Goal: Task Accomplishment & Management: Complete application form

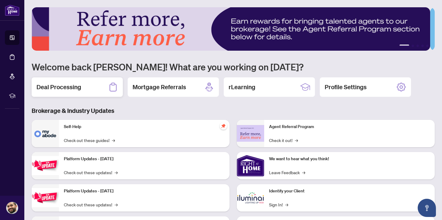
click at [77, 85] on h2 "Deal Processing" at bounding box center [58, 87] width 45 height 9
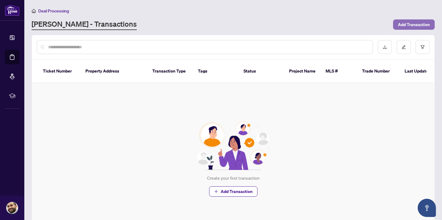
click at [407, 24] on span "Add Transaction" at bounding box center [414, 25] width 32 height 10
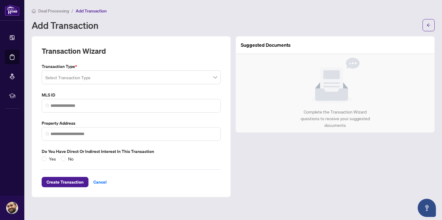
click at [87, 76] on input "search" at bounding box center [128, 78] width 166 height 13
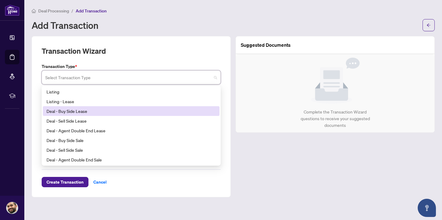
click at [144, 110] on div "Deal - Buy Side Lease" at bounding box center [130, 111] width 169 height 7
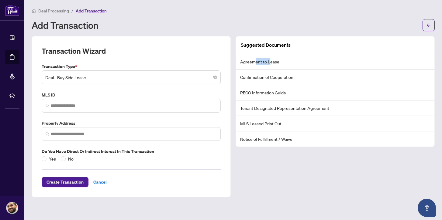
drag, startPoint x: 255, startPoint y: 61, endPoint x: 268, endPoint y: 60, distance: 13.4
click at [268, 60] on li "Agreement to Lease" at bounding box center [335, 61] width 198 height 15
click at [284, 61] on li "Agreement to Lease" at bounding box center [335, 61] width 198 height 15
drag, startPoint x: 244, startPoint y: 62, endPoint x: 274, endPoint y: 62, distance: 30.7
click at [274, 62] on li "Agreement to Lease" at bounding box center [335, 61] width 198 height 15
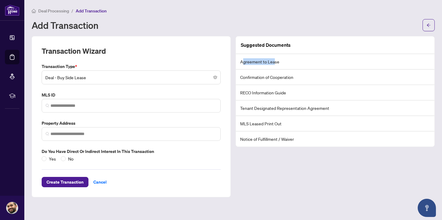
click at [276, 62] on li "Agreement to Lease" at bounding box center [335, 61] width 198 height 15
drag, startPoint x: 246, startPoint y: 77, endPoint x: 316, endPoint y: 78, distance: 69.6
click at [316, 78] on li "Confirmation of Cooperation" at bounding box center [335, 77] width 198 height 15
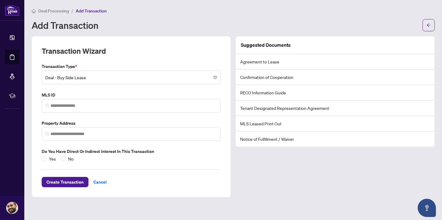
click at [316, 78] on li "Confirmation of Cooperation" at bounding box center [335, 77] width 198 height 15
drag, startPoint x: 249, startPoint y: 95, endPoint x: 286, endPoint y: 97, distance: 37.8
click at [288, 94] on li "RECO Information Guide" at bounding box center [335, 92] width 198 height 15
drag, startPoint x: 259, startPoint y: 108, endPoint x: 308, endPoint y: 105, distance: 48.7
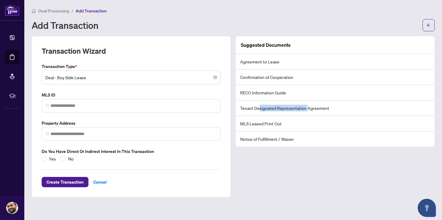
click at [308, 105] on li "Tenant Designated Representation Agreement" at bounding box center [335, 108] width 198 height 15
drag, startPoint x: 308, startPoint y: 105, endPoint x: 315, endPoint y: 109, distance: 8.2
click at [313, 108] on li "Tenant Designated Representation Agreement" at bounding box center [335, 108] width 198 height 15
drag, startPoint x: 331, startPoint y: 106, endPoint x: 256, endPoint y: 113, distance: 75.1
click at [256, 110] on li "Tenant Designated Representation Agreement" at bounding box center [335, 108] width 198 height 15
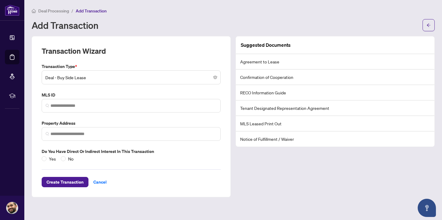
drag, startPoint x: 244, startPoint y: 123, endPoint x: 268, endPoint y: 124, distance: 24.3
click at [248, 123] on li "MLS Leased Print Out" at bounding box center [335, 123] width 198 height 15
drag, startPoint x: 268, startPoint y: 124, endPoint x: 277, endPoint y: 123, distance: 8.8
click at [269, 124] on li "MLS Leased Print Out" at bounding box center [335, 123] width 198 height 15
click at [277, 123] on li "MLS Leased Print Out" at bounding box center [335, 123] width 198 height 15
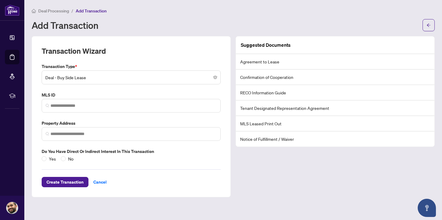
drag, startPoint x: 252, startPoint y: 139, endPoint x: 292, endPoint y: 140, distance: 39.8
click at [292, 140] on li "Notice of Fulfillment / Waiver" at bounding box center [335, 139] width 198 height 15
click at [300, 139] on li "Notice of Fulfillment / Waiver" at bounding box center [335, 139] width 198 height 15
drag, startPoint x: 293, startPoint y: 140, endPoint x: 248, endPoint y: 140, distance: 45.3
click at [248, 140] on li "Notice of Fulfillment / Waiver" at bounding box center [335, 139] width 198 height 15
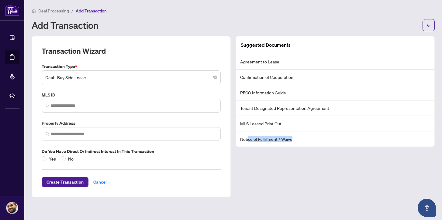
click at [253, 138] on li "Notice of Fulfillment / Waiver" at bounding box center [335, 139] width 198 height 15
drag, startPoint x: 255, startPoint y: 137, endPoint x: 266, endPoint y: 138, distance: 10.7
click at [256, 137] on li "Notice of Fulfillment / Waiver" at bounding box center [335, 139] width 198 height 15
click at [266, 138] on li "Notice of Fulfillment / Waiver" at bounding box center [335, 139] width 198 height 15
click at [249, 147] on div "Suggested Documents Agreement to Lease Confirmation of Cooperation RECO Informa…" at bounding box center [335, 116] width 204 height 161
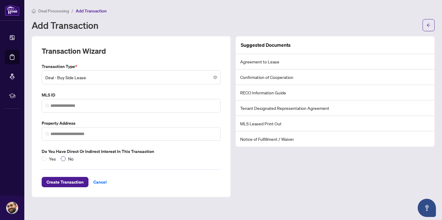
click at [67, 158] on span "No" at bounding box center [71, 159] width 10 height 7
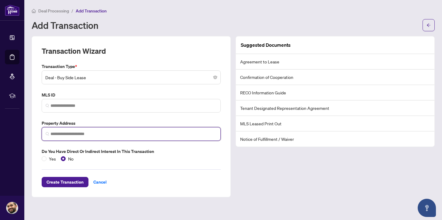
click at [70, 136] on input "search" at bounding box center [133, 134] width 166 height 6
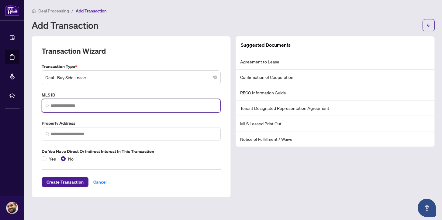
click at [75, 108] on input "search" at bounding box center [133, 106] width 166 height 6
paste input "*********"
type input "*********"
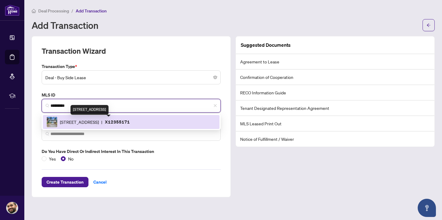
click at [99, 119] on span "[STREET_ADDRESS]" at bounding box center [79, 122] width 39 height 7
type input "**********"
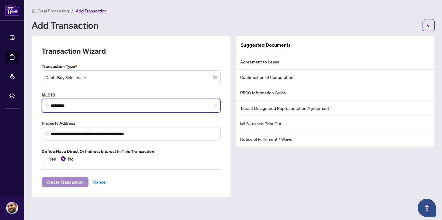
type input "*********"
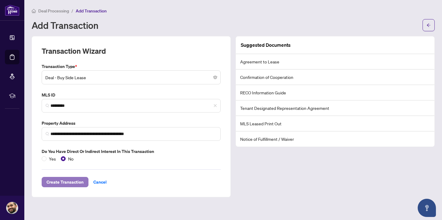
click at [56, 181] on span "Create Transaction" at bounding box center [64, 182] width 37 height 10
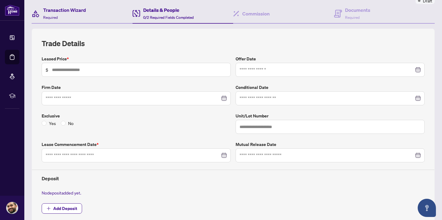
scroll to position [55, 0]
click at [124, 69] on input "text" at bounding box center [139, 69] width 175 height 7
type input "*****"
click at [269, 67] on input at bounding box center [326, 69] width 174 height 7
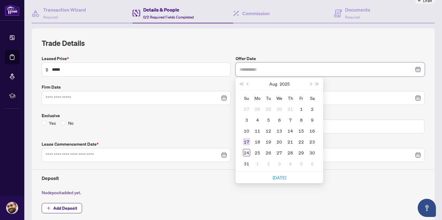
type input "**********"
click at [182, 126] on div "Exclusive Yes No" at bounding box center [136, 122] width 194 height 21
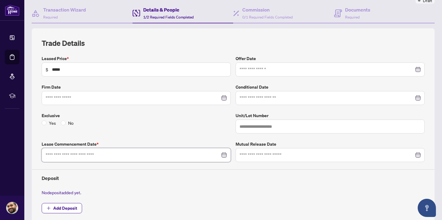
click at [200, 153] on input at bounding box center [133, 155] width 174 height 7
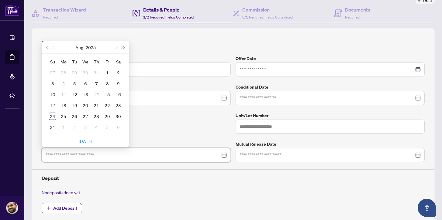
type input "**********"
click at [116, 48] on button "Next month (PageDown)" at bounding box center [116, 47] width 7 height 12
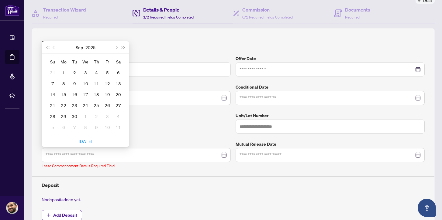
click at [116, 48] on button "Next month (PageDown)" at bounding box center [116, 47] width 7 height 12
type input "**********"
click at [85, 70] on div "1" at bounding box center [85, 72] width 7 height 7
click at [85, 70] on input "*****" at bounding box center [139, 69] width 175 height 7
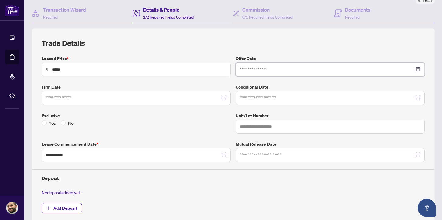
click at [286, 70] on input at bounding box center [326, 69] width 174 height 7
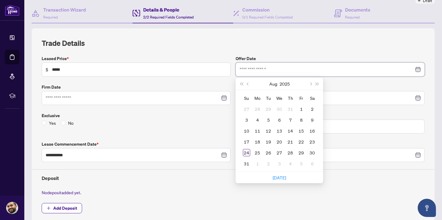
type input "**********"
click at [310, 142] on div "23" at bounding box center [311, 141] width 7 height 7
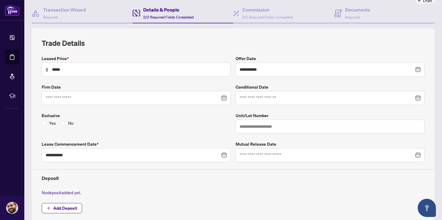
click at [289, 79] on div "**********" at bounding box center [233, 138] width 388 height 166
click at [119, 98] on input at bounding box center [133, 98] width 174 height 7
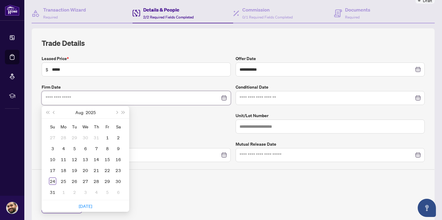
click at [119, 98] on input at bounding box center [133, 98] width 174 height 7
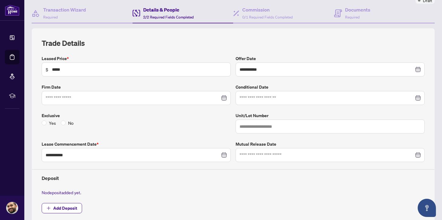
click at [219, 100] on div at bounding box center [136, 98] width 181 height 7
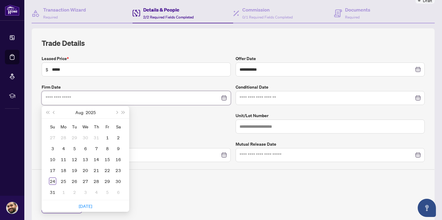
click at [218, 102] on div at bounding box center [136, 98] width 189 height 14
click at [197, 125] on div "Yes No" at bounding box center [136, 123] width 189 height 7
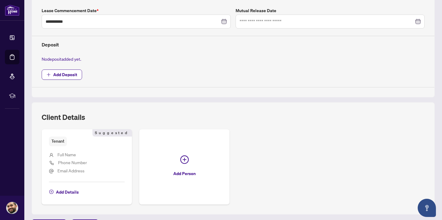
scroll to position [226, 0]
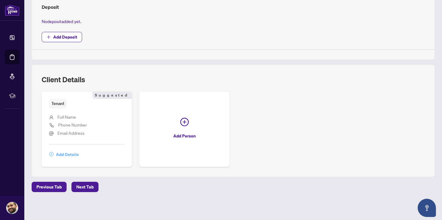
click at [67, 156] on span "Add Details" at bounding box center [67, 155] width 23 height 10
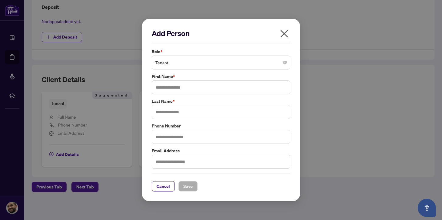
click at [186, 64] on span "Tenant" at bounding box center [220, 63] width 131 height 12
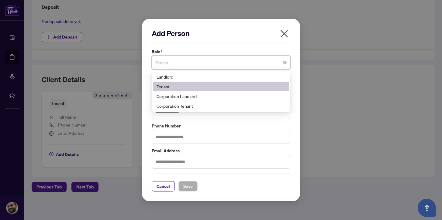
click at [248, 41] on div "Add Person" at bounding box center [221, 36] width 139 height 15
click at [249, 41] on div "Add Person" at bounding box center [221, 36] width 139 height 15
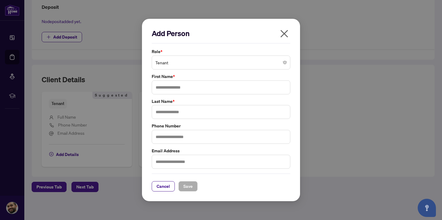
click at [234, 64] on span "Tenant" at bounding box center [220, 63] width 131 height 12
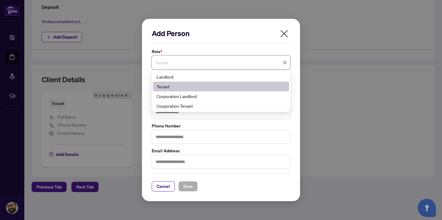
click at [235, 62] on span "Tenant" at bounding box center [220, 63] width 131 height 12
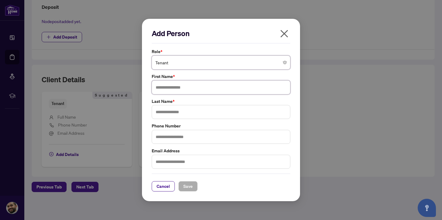
click at [182, 89] on input "text" at bounding box center [221, 88] width 139 height 14
paste input "**********"
drag, startPoint x: 186, startPoint y: 90, endPoint x: 167, endPoint y: 88, distance: 19.8
click at [167, 88] on input "**********" at bounding box center [221, 88] width 139 height 14
type input "****"
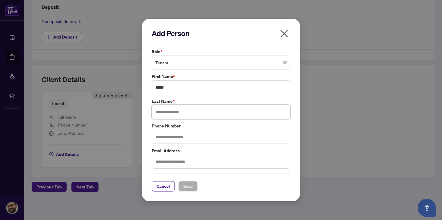
click at [172, 110] on input "text" at bounding box center [221, 112] width 139 height 14
paste input "******"
type input "******"
click at [182, 167] on input "text" at bounding box center [221, 162] width 139 height 14
paste input "**********"
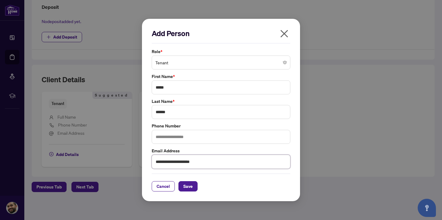
type input "**********"
click at [196, 138] on input "text" at bounding box center [221, 137] width 139 height 14
paste input "**********"
type input "**********"
click at [192, 182] on span "Save" at bounding box center [187, 187] width 9 height 10
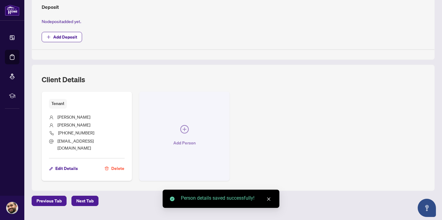
click at [189, 128] on button "Add Person" at bounding box center [184, 136] width 90 height 89
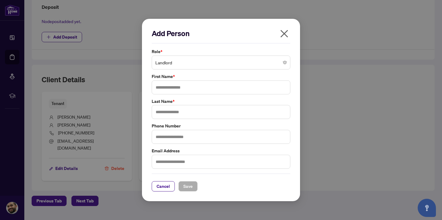
click at [209, 63] on span "Landlord" at bounding box center [220, 63] width 131 height 12
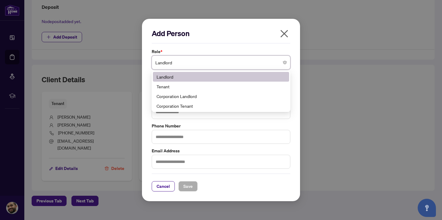
click at [209, 63] on span "Landlord" at bounding box center [220, 63] width 131 height 12
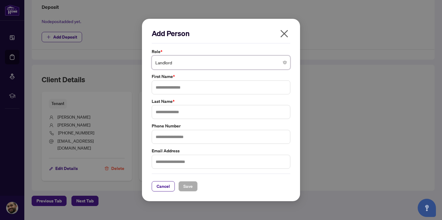
click at [208, 65] on span "Landlord" at bounding box center [220, 63] width 131 height 12
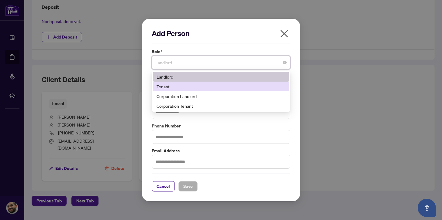
click at [208, 83] on div "Tenant" at bounding box center [220, 86] width 129 height 7
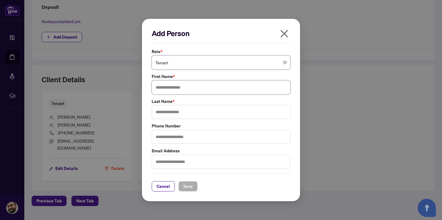
click at [186, 89] on input "text" at bounding box center [221, 88] width 139 height 14
paste input "**********"
drag, startPoint x: 192, startPoint y: 89, endPoint x: 169, endPoint y: 89, distance: 23.4
click at [169, 89] on input "**********" at bounding box center [221, 88] width 139 height 14
type input "******"
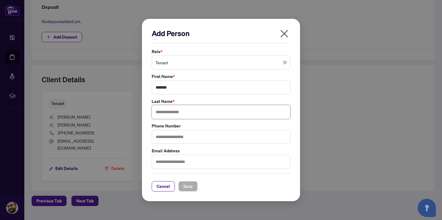
click at [173, 112] on input "text" at bounding box center [221, 112] width 139 height 14
paste input "*******"
type input "*******"
click at [171, 162] on input "text" at bounding box center [221, 162] width 139 height 14
paste input "**********"
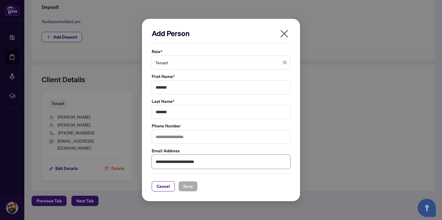
type input "**********"
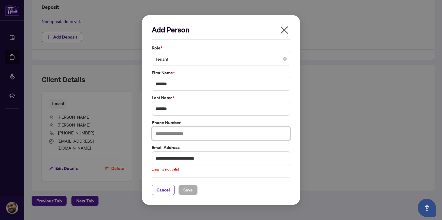
click at [163, 137] on input "text" at bounding box center [221, 134] width 139 height 14
paste input "**********"
type input "**********"
click at [246, 165] on input "**********" at bounding box center [221, 159] width 139 height 14
click at [233, 172] on div "**********" at bounding box center [221, 158] width 142 height 28
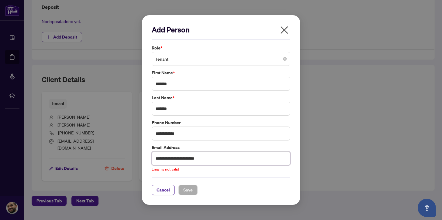
click at [228, 162] on input "**********" at bounding box center [221, 159] width 139 height 14
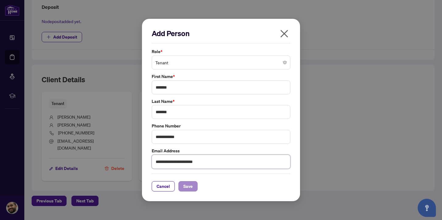
type input "**********"
click at [194, 184] on button "Save" at bounding box center [187, 186] width 19 height 10
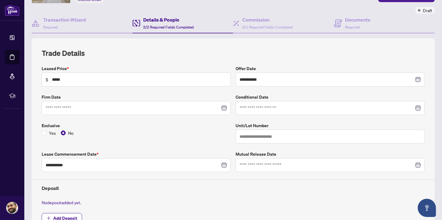
scroll to position [0, 0]
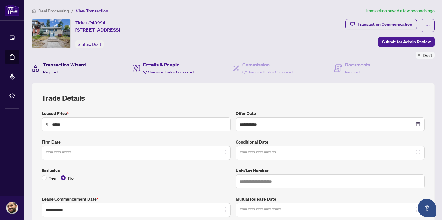
click at [65, 73] on div "Transaction Wizard Required" at bounding box center [64, 68] width 43 height 14
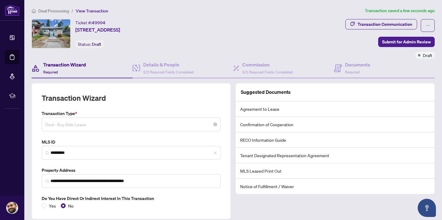
click at [120, 125] on span "Deal - Buy Side Lease" at bounding box center [131, 125] width 172 height 12
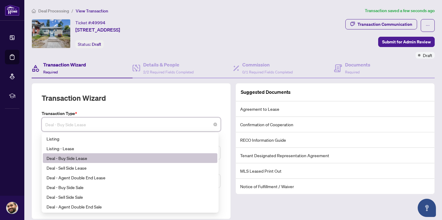
click at [130, 114] on label "Transaction Type *" at bounding box center [131, 113] width 179 height 7
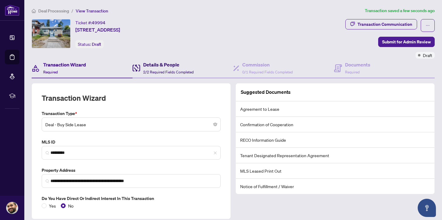
click at [155, 74] on div "Details & People 2/2 Required Fields Completed" at bounding box center [168, 68] width 50 height 14
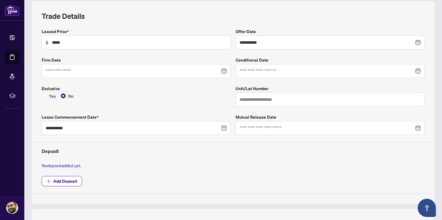
scroll to position [234, 0]
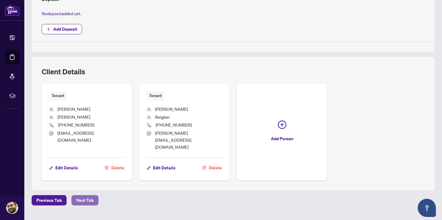
click at [87, 196] on span "Next Tab" at bounding box center [84, 201] width 17 height 10
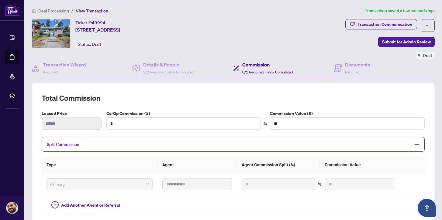
click at [152, 147] on div "Split Commission" at bounding box center [233, 144] width 383 height 15
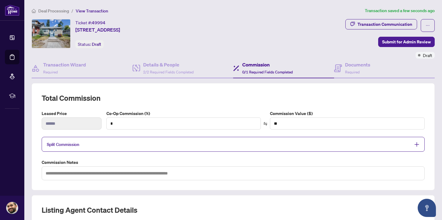
click at [152, 147] on div "Split Commission" at bounding box center [233, 144] width 383 height 15
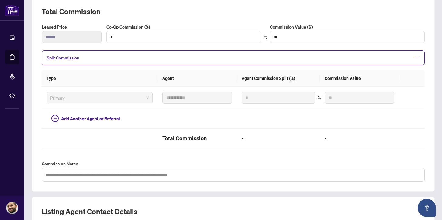
scroll to position [86, 0]
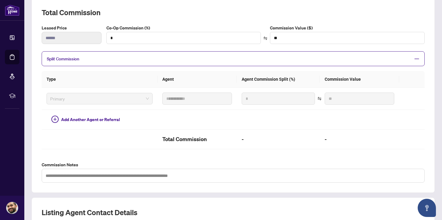
click at [186, 63] on div "Split Commission" at bounding box center [233, 58] width 383 height 15
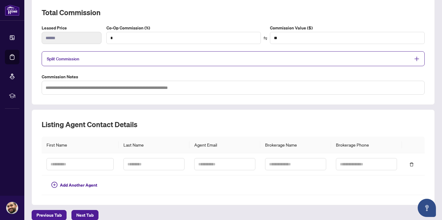
click at [181, 44] on div "Co-Op Commission (%) * Commission Value ($) **" at bounding box center [265, 37] width 323 height 24
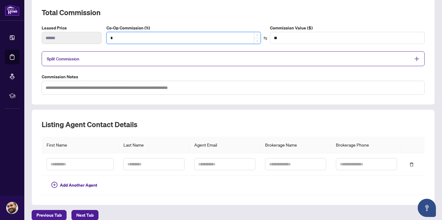
click at [183, 39] on input "*" at bounding box center [184, 38] width 154 height 12
type input "**"
type input "****"
type input "***"
type input "******"
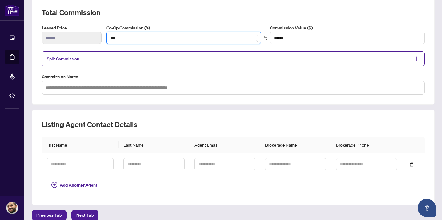
type input "**"
type input "****"
type input "*"
type input "**"
type input "*"
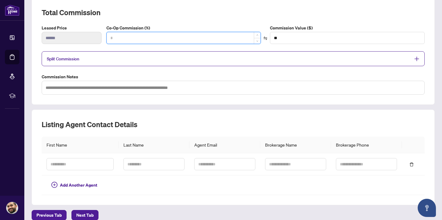
type input "****"
type input "**"
type input "******"
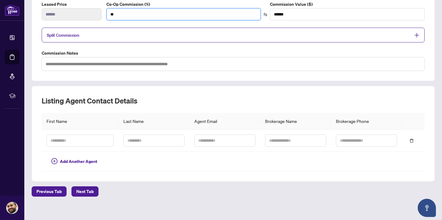
scroll to position [114, 0]
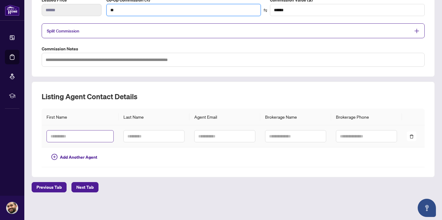
type input "**"
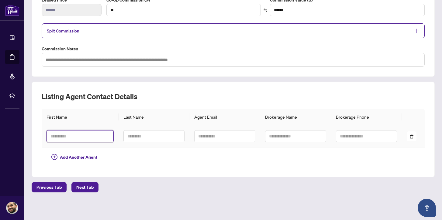
click at [89, 134] on input "text" at bounding box center [79, 136] width 67 height 12
click at [70, 139] on input "text" at bounding box center [79, 136] width 67 height 12
paste input "**********"
type input "**********"
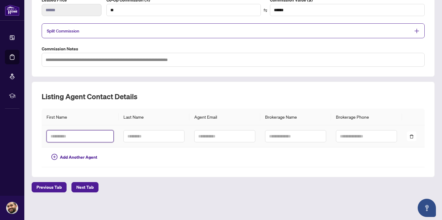
type input "*"
type input "***"
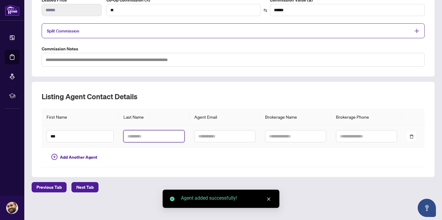
click at [151, 134] on input "text" at bounding box center [153, 136] width 61 height 12
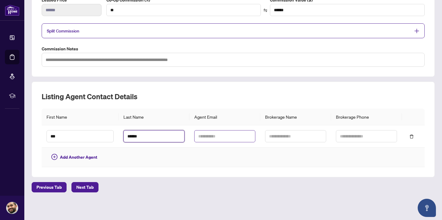
type input "******"
click at [211, 140] on input "text" at bounding box center [224, 136] width 61 height 12
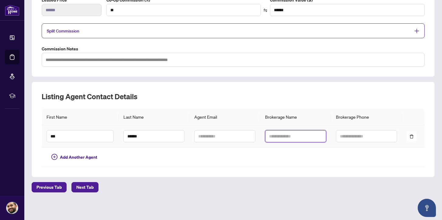
click at [287, 136] on input "text" at bounding box center [295, 136] width 61 height 12
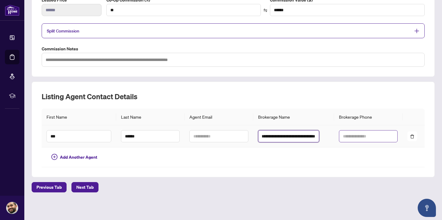
type input "**********"
click at [340, 134] on input "text" at bounding box center [368, 136] width 59 height 12
click at [357, 135] on input "text" at bounding box center [368, 136] width 59 height 12
type input "**********"
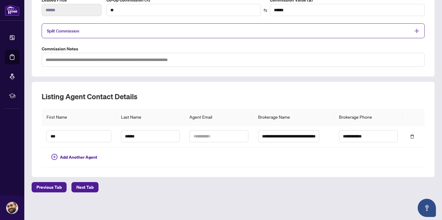
click at [332, 189] on div "Previous Tab Next Tab" at bounding box center [233, 187] width 403 height 10
click at [211, 44] on div "**********" at bounding box center [233, 23] width 383 height 87
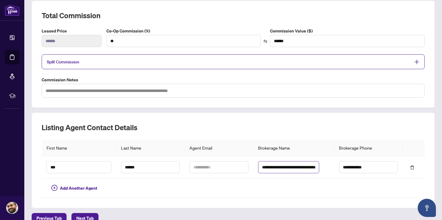
scroll to position [114, 0]
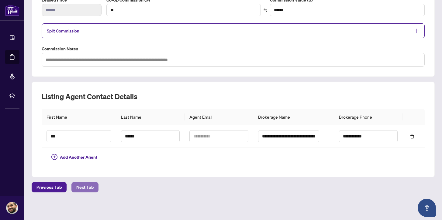
click at [85, 188] on span "Next Tab" at bounding box center [84, 188] width 17 height 10
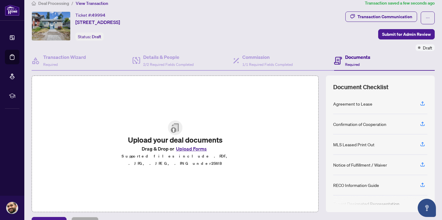
scroll to position [43, 0]
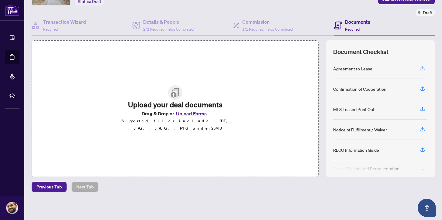
click at [420, 68] on icon "button" at bounding box center [422, 68] width 5 height 5
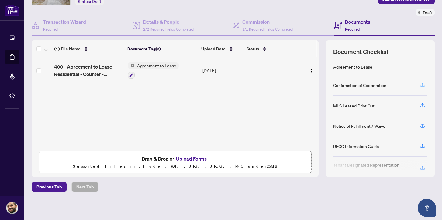
click at [420, 86] on icon "button" at bounding box center [422, 84] width 5 height 5
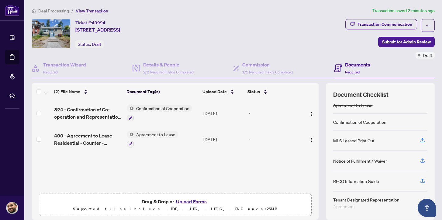
scroll to position [9, 0]
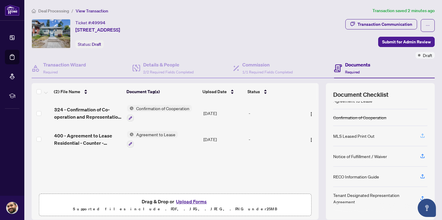
click at [420, 137] on icon "button" at bounding box center [422, 137] width 4 height 2
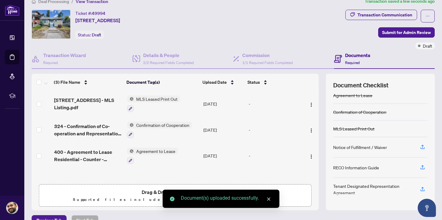
scroll to position [5, 0]
click at [366, 147] on div "Notice of Fulfillment / Waiver" at bounding box center [360, 147] width 54 height 7
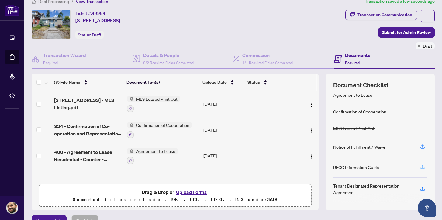
click at [420, 168] on icon "button" at bounding box center [422, 168] width 4 height 2
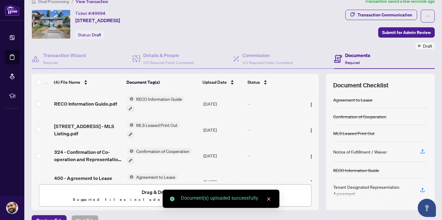
scroll to position [2, 0]
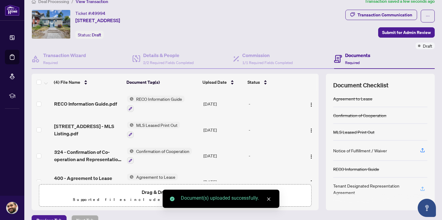
click at [420, 188] on icon "button" at bounding box center [422, 188] width 5 height 5
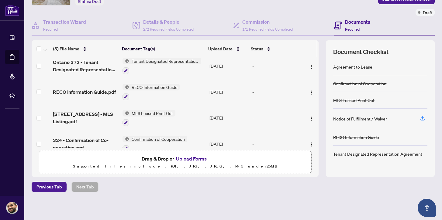
scroll to position [0, 0]
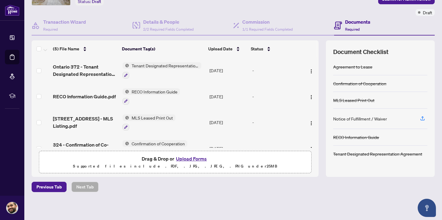
click at [364, 118] on div "Notice of Fulfillment / Waiver" at bounding box center [360, 118] width 54 height 7
click at [369, 120] on div "Notice of Fulfillment / Waiver" at bounding box center [360, 118] width 54 height 7
drag, startPoint x: 346, startPoint y: 117, endPoint x: 382, endPoint y: 115, distance: 35.9
click at [382, 115] on div "Notice of Fulfillment / Waiver" at bounding box center [360, 118] width 54 height 7
drag, startPoint x: 384, startPoint y: 118, endPoint x: 342, endPoint y: 118, distance: 41.3
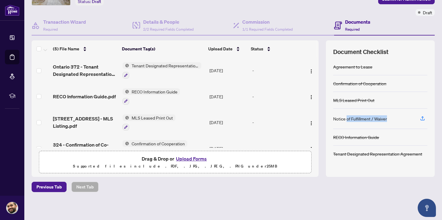
click at [342, 118] on div "Notice of Fulfillment / Waiver" at bounding box center [380, 119] width 94 height 20
click at [352, 118] on div "Notice of Fulfillment / Waiver" at bounding box center [360, 118] width 54 height 7
drag, startPoint x: 329, startPoint y: 119, endPoint x: 380, endPoint y: 119, distance: 51.1
click at [380, 119] on div "Notice of Fulfillment / Waiver" at bounding box center [360, 118] width 54 height 7
click at [381, 119] on div "Notice of Fulfillment / Waiver" at bounding box center [360, 118] width 54 height 7
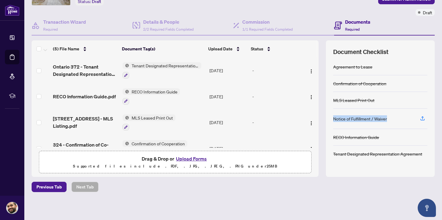
drag, startPoint x: 383, startPoint y: 118, endPoint x: 327, endPoint y: 119, distance: 55.9
click at [327, 119] on div "Document Checklist Agreement to Lease Confirmation of Cooperation MLS Leased Pr…" at bounding box center [380, 108] width 109 height 137
click at [356, 119] on div "Notice of Fulfillment / Waiver" at bounding box center [360, 118] width 54 height 7
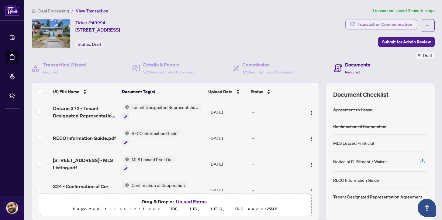
click at [370, 23] on div "Transaction Communication" at bounding box center [384, 24] width 55 height 10
type textarea "**********"
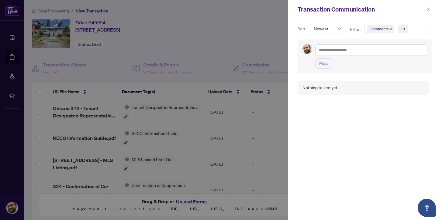
click at [429, 9] on icon "close" at bounding box center [428, 9] width 4 height 4
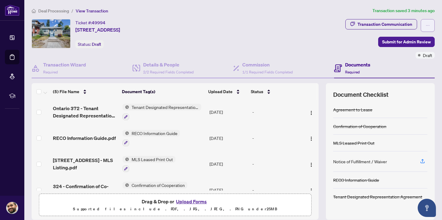
click at [425, 23] on icon "ellipsis" at bounding box center [427, 25] width 4 height 4
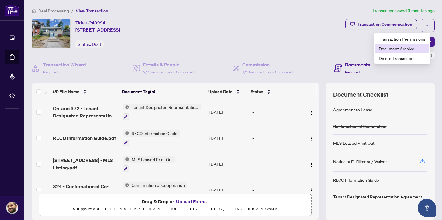
click at [419, 48] on span "Document Archive" at bounding box center [402, 48] width 46 height 7
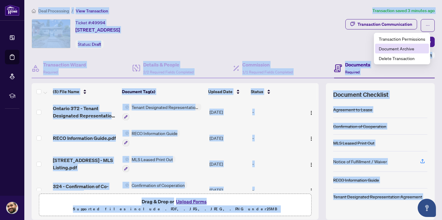
click at [419, 48] on main "Deal Processing / View Transaction Transaction saved 3 minutes ago Ticket #: 49…" at bounding box center [233, 110] width 418 height 220
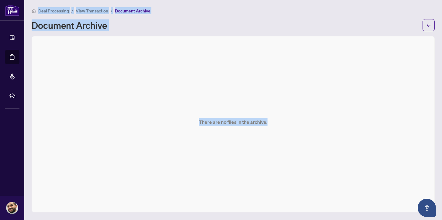
click at [208, 27] on div "Document Archive" at bounding box center [225, 25] width 387 height 10
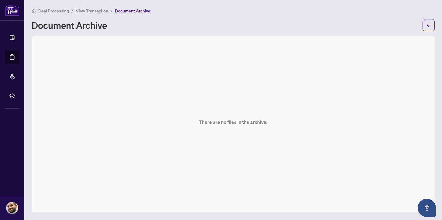
click at [91, 9] on span "View Transaction" at bounding box center [92, 10] width 33 height 5
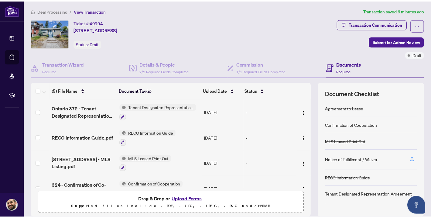
scroll to position [41, 0]
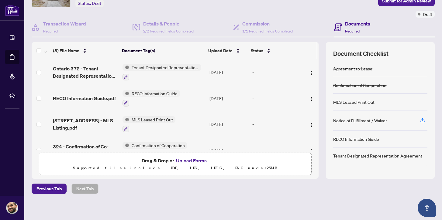
click at [369, 117] on div "Notice of Fulfillment / Waiver" at bounding box center [360, 120] width 54 height 7
click at [333, 121] on div "Notice of Fulfillment / Waiver" at bounding box center [360, 120] width 54 height 7
click at [383, 120] on div "Notice of Fulfillment / Waiver" at bounding box center [380, 121] width 94 height 20
copy div "Notice of Fulfillment / Waiver"
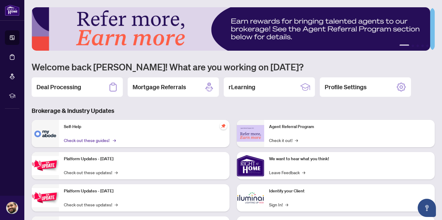
click at [100, 141] on link "Check out these guides! →" at bounding box center [89, 140] width 51 height 7
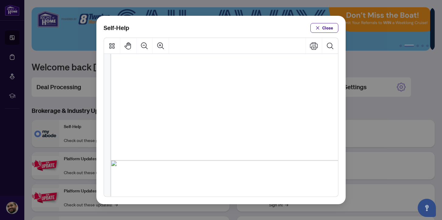
scroll to position [142, 0]
drag, startPoint x: 160, startPoint y: 93, endPoint x: 256, endPoint y: 92, distance: 96.6
click at [255, 92] on span "How to Review and Approve Team Member Transactions (" at bounding box center [209, 93] width 113 height 6
click at [256, 92] on span "How to Review and Approve Team Member Transactions (" at bounding box center [209, 93] width 113 height 6
click at [249, 95] on span "How to Review and Approve Team Member Transactions (" at bounding box center [209, 93] width 113 height 6
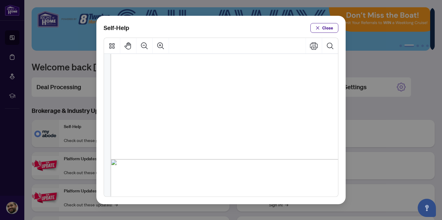
click at [191, 92] on span "How to Review and Approve Team Member Transactions (" at bounding box center [209, 93] width 113 height 6
drag, startPoint x: 201, startPoint y: 92, endPoint x: 287, endPoint y: 93, distance: 85.4
click at [221, 90] on span "● How to Review and Approve Team Member Transactions ( PDF )" at bounding box center [221, 90] width 0 height 0
click at [287, 93] on span "PDF" at bounding box center [291, 93] width 8 height 6
drag, startPoint x: 161, startPoint y: 108, endPoint x: 173, endPoint y: 108, distance: 11.6
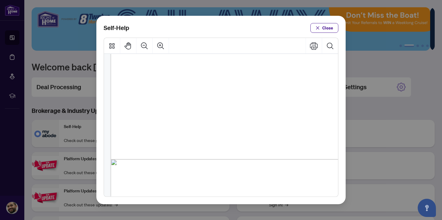
click at [167, 108] on span "How to Set Document Permissions (" at bounding box center [188, 108] width 70 height 6
drag, startPoint x: 173, startPoint y: 108, endPoint x: 210, endPoint y: 110, distance: 37.5
click at [213, 108] on span "How to Set Document Permissions (" at bounding box center [188, 108] width 70 height 6
click at [170, 122] on span "How to Set Transaction Permissions (" at bounding box center [189, 123] width 72 height 6
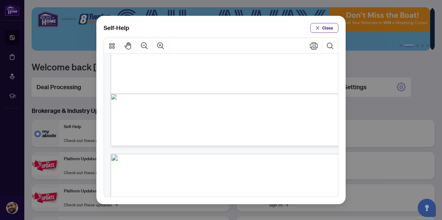
scroll to position [205, 0]
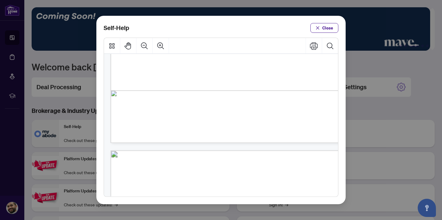
click at [240, 84] on span "PDF" at bounding box center [238, 84] width 8 height 6
click at [236, 86] on span "PDF" at bounding box center [238, 84] width 8 height 6
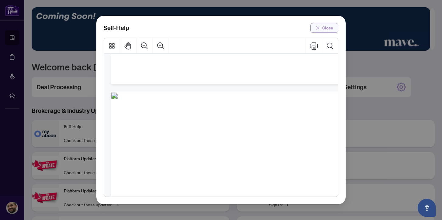
scroll to position [241, 0]
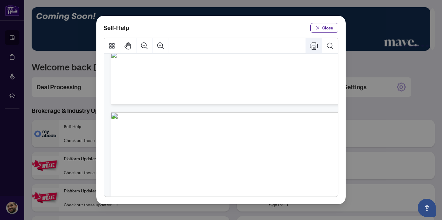
click at [314, 45] on icon "Print" at bounding box center [314, 46] width 8 height 8
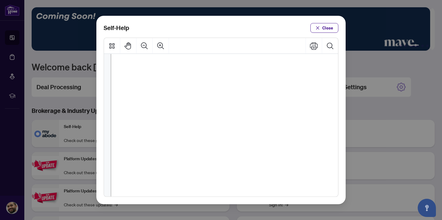
scroll to position [241, 0]
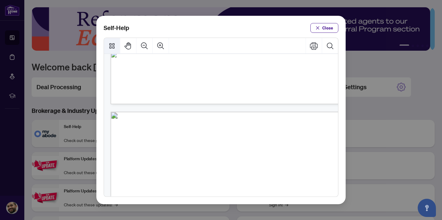
click at [113, 47] on icon "Thumbnails" at bounding box center [112, 46] width 8 height 8
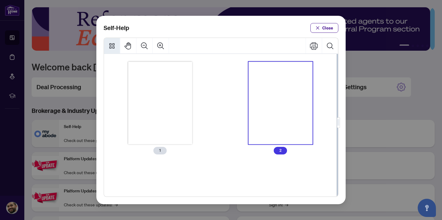
scroll to position [0, 0]
click at [113, 47] on icon "Thumbnails" at bounding box center [112, 46] width 8 height 8
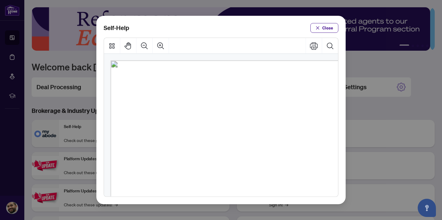
click at [236, 129] on span "PDF" at bounding box center [239, 127] width 8 height 6
click at [237, 129] on span "PDF" at bounding box center [239, 127] width 8 height 6
click at [328, 27] on span "Close" at bounding box center [327, 28] width 11 height 10
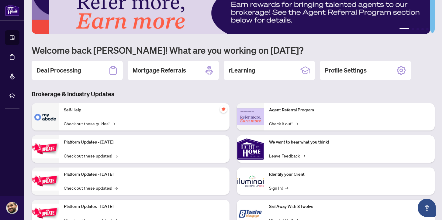
scroll to position [40, 0]
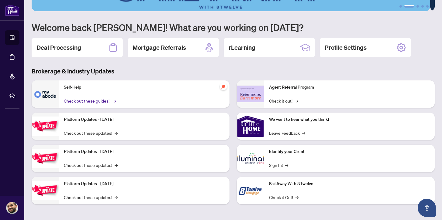
click at [98, 99] on link "Check out these guides! →" at bounding box center [89, 101] width 51 height 7
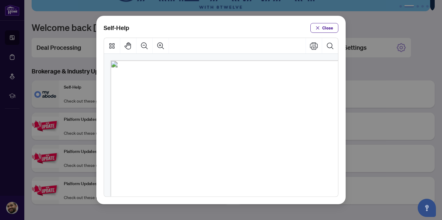
click at [241, 75] on span "Self-Help" at bounding box center [224, 79] width 33 height 11
click at [231, 97] on span "PDF" at bounding box center [232, 97] width 8 height 6
click at [231, 99] on span "PDF" at bounding box center [232, 97] width 8 height 6
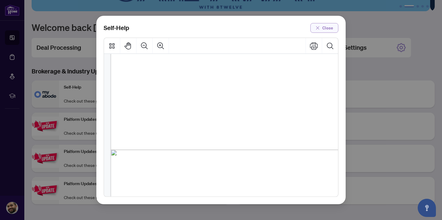
click at [321, 26] on button "Close" at bounding box center [324, 28] width 28 height 10
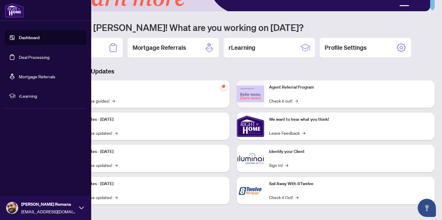
click at [49, 97] on span "rLearning" at bounding box center [50, 96] width 63 height 7
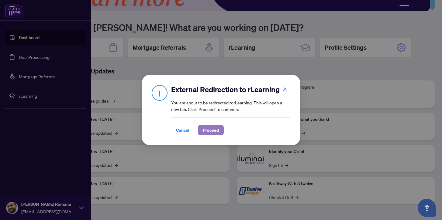
click at [212, 133] on span "Proceed" at bounding box center [211, 130] width 16 height 10
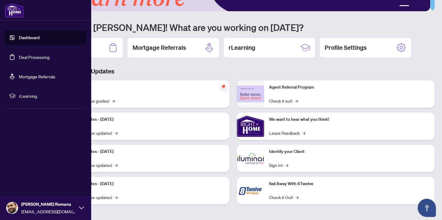
click at [275, 63] on div "1 2 3 4 5 Welcome back Prabh! What are you working on today? Deal Processing Mo…" at bounding box center [233, 91] width 403 height 246
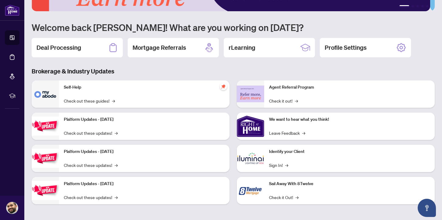
click at [128, 69] on h3 "Brokerage & Industry Updates" at bounding box center [233, 71] width 403 height 9
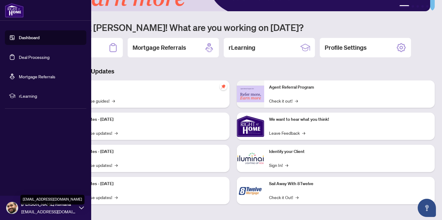
click at [69, 208] on span "[EMAIL_ADDRESS][DOMAIN_NAME]" at bounding box center [48, 211] width 55 height 7
click at [46, 126] on div "Dashboard Deal Processing Mortgage Referrals rLearning Prabh Romana romanareale…" at bounding box center [45, 110] width 91 height 220
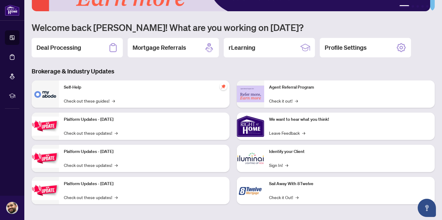
click at [61, 90] on div "Self-Help Check out these guides! →" at bounding box center [144, 94] width 170 height 27
click at [51, 94] on img at bounding box center [45, 94] width 27 height 27
click at [84, 101] on link "Check out these guides! →" at bounding box center [89, 101] width 51 height 7
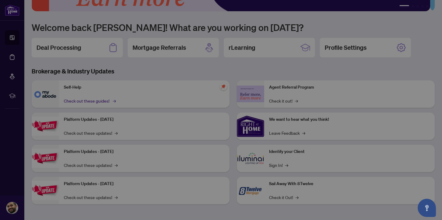
click at [84, 101] on body "Dashboard Deal Processing Mortgage Referrals rLearning Prabh Romana romanareale…" at bounding box center [221, 110] width 442 height 220
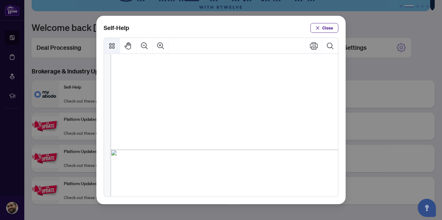
click at [115, 46] on icon "Thumbnails" at bounding box center [112, 46] width 8 height 8
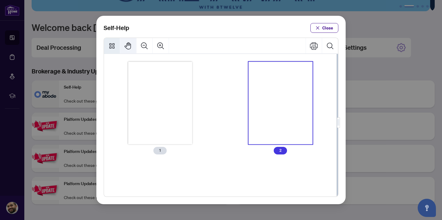
click at [129, 45] on icon "Pan Mode" at bounding box center [128, 45] width 6 height 7
click at [115, 47] on icon "Thumbnails" at bounding box center [112, 46] width 8 height 8
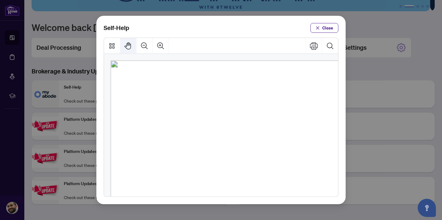
click at [131, 46] on icon "Pan Mode" at bounding box center [128, 45] width 6 height 7
click at [232, 100] on span "PDF" at bounding box center [232, 97] width 8 height 6
click at [232, 98] on span "PDF" at bounding box center [232, 97] width 8 height 6
drag, startPoint x: 233, startPoint y: 99, endPoint x: 253, endPoint y: 106, distance: 21.4
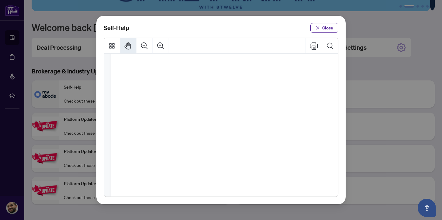
click at [232, 35] on div "Self-Help Close" at bounding box center [220, 110] width 249 height 189
drag, startPoint x: 257, startPoint y: 121, endPoint x: 251, endPoint y: 37, distance: 84.1
click at [247, 42] on div "● How to Apply and Reset Filters ( PDF ) ● How to Archive a Document ( PDF ) ● …" at bounding box center [221, 117] width 234 height 159
drag, startPoint x: 276, startPoint y: 110, endPoint x: 281, endPoint y: 34, distance: 76.2
click at [278, 40] on div "● How to Apply and Reset Filters ( PDF ) ● How to Archive a Document ( PDF ) ● …" at bounding box center [221, 117] width 234 height 159
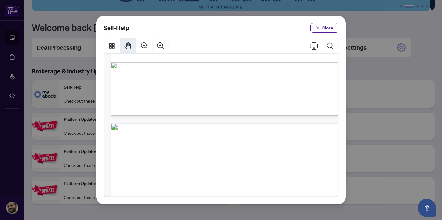
drag, startPoint x: 295, startPoint y: 96, endPoint x: 286, endPoint y: 23, distance: 73.5
click at [284, 26] on div "Self-Help Close" at bounding box center [220, 110] width 249 height 189
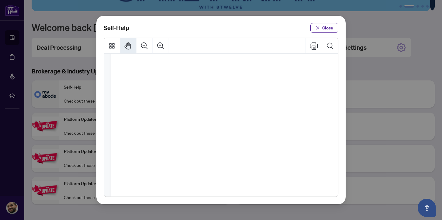
drag, startPoint x: 312, startPoint y: 104, endPoint x: 310, endPoint y: 14, distance: 90.0
click at [309, 15] on div "Self-Help Close" at bounding box center [221, 110] width 442 height 220
click at [321, 30] on button "Close" at bounding box center [324, 28] width 28 height 10
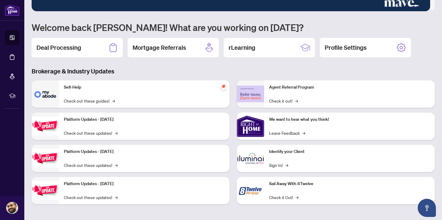
click at [88, 126] on div "Platform Updates - July 21, 2025 Check out these updates! →" at bounding box center [144, 126] width 170 height 27
click at [87, 133] on link "Check out these updates! →" at bounding box center [91, 133] width 54 height 7
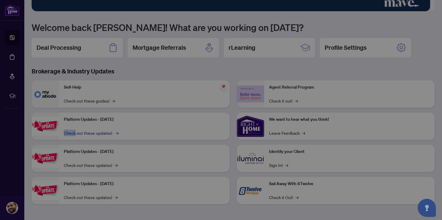
click at [87, 133] on div "Platform Updates - July 21, 2025 Close" at bounding box center [221, 110] width 442 height 220
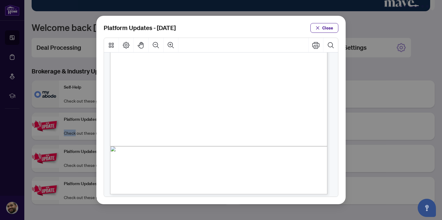
scroll to position [149, 0]
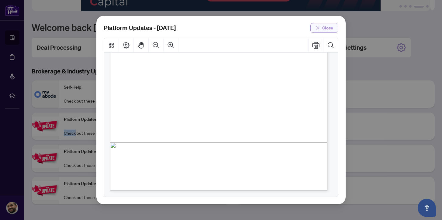
click at [331, 28] on span "Close" at bounding box center [327, 28] width 11 height 10
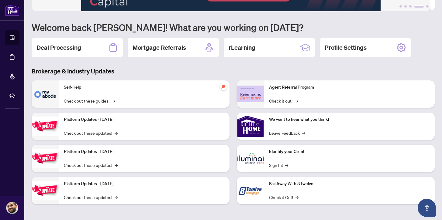
click at [79, 96] on div "Self-Help Check out these guides! →" at bounding box center [144, 94] width 170 height 27
click at [79, 100] on link "Check out these guides! →" at bounding box center [89, 101] width 51 height 7
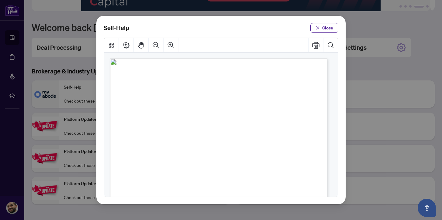
click at [211, 78] on span "Self-Help" at bounding box center [229, 81] width 61 height 21
click at [220, 92] on span "Self-Help" at bounding box center [229, 81] width 61 height 21
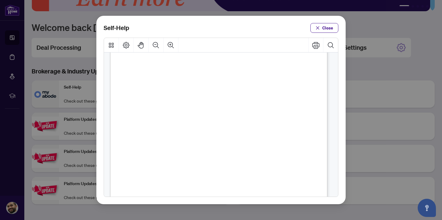
scroll to position [205, 0]
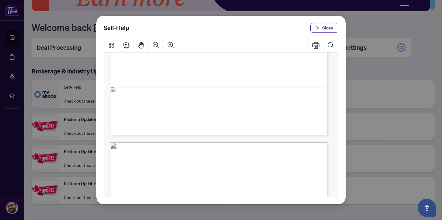
click at [227, 79] on span "PDF" at bounding box center [231, 83] width 15 height 11
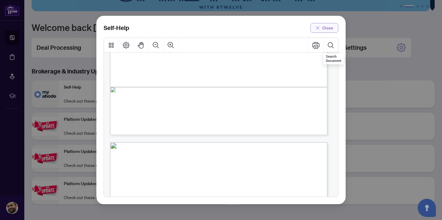
click at [329, 26] on span "Close" at bounding box center [327, 28] width 11 height 10
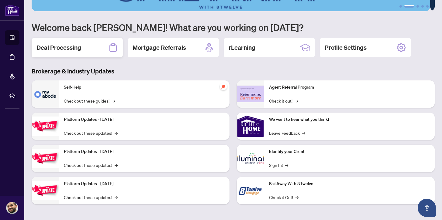
click at [107, 43] on div "Deal Processing" at bounding box center [77, 47] width 91 height 19
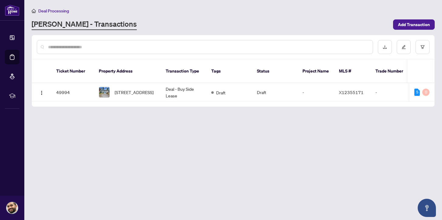
click at [231, 157] on main "Deal Processing RAHR - Transactions Add Transaction Ticket Number Property Addr…" at bounding box center [233, 110] width 418 height 220
